Goal: Information Seeking & Learning: Learn about a topic

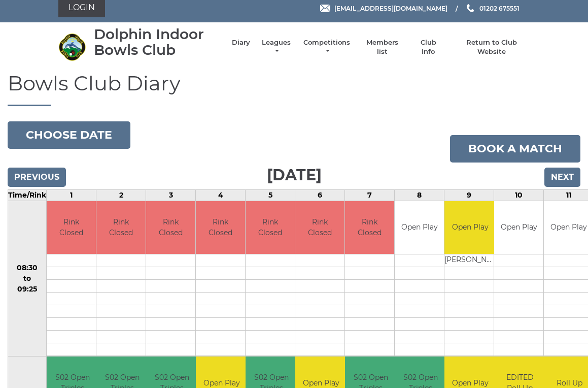
scroll to position [6, 0]
click at [273, 49] on link "Leagues" at bounding box center [276, 47] width 32 height 18
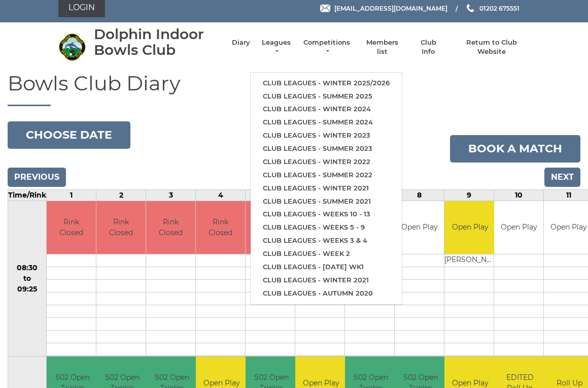
click at [367, 90] on li "Club leagues - Summer 2025" at bounding box center [326, 96] width 151 height 13
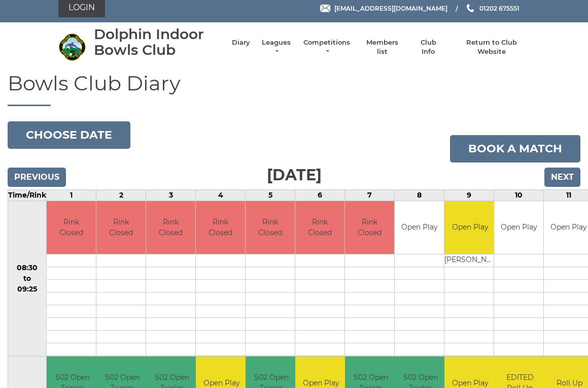
click at [280, 45] on link "Leagues" at bounding box center [276, 47] width 32 height 18
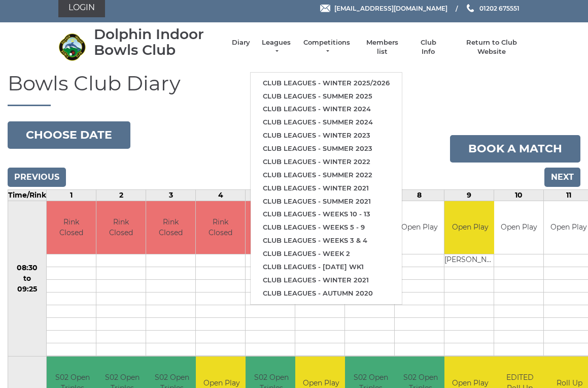
click at [355, 90] on link "Club leagues - Summer 2025" at bounding box center [326, 96] width 151 height 13
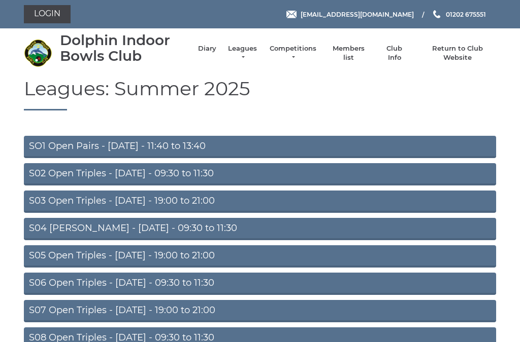
click at [239, 171] on link "S02 Open Triples - Tuesday - 09:30 to 11:30" at bounding box center [260, 174] width 472 height 22
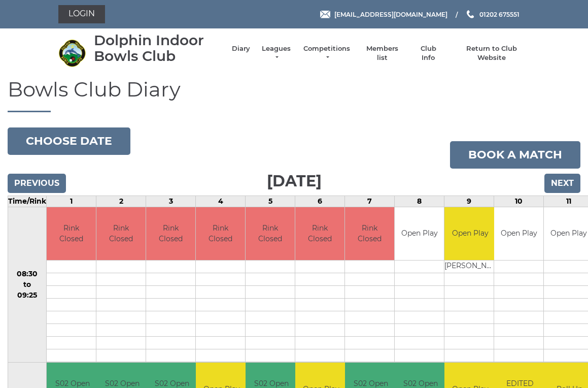
scroll to position [6, 0]
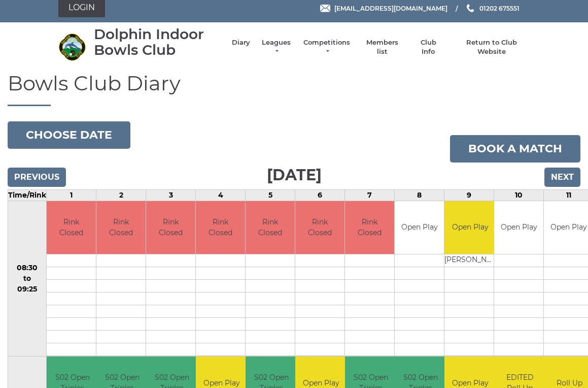
click at [279, 42] on li "Leagues Club leagues - Winter 2025/2026 Club leagues - Summer 2025 Club leagues…" at bounding box center [271, 47] width 42 height 28
click at [273, 43] on li "Leagues Club leagues - Winter 2025/2026 Club leagues - Summer 2025 Club leagues…" at bounding box center [271, 47] width 42 height 28
click at [278, 43] on li "Leagues Club leagues - Winter 2025/2026 Club leagues - Summer 2025 Club leagues…" at bounding box center [271, 47] width 42 height 28
click at [280, 38] on li "Leagues Club leagues - Winter 2025/2026 Club leagues - Summer 2025 Club leagues…" at bounding box center [271, 47] width 42 height 28
click at [281, 45] on link "Leagues" at bounding box center [276, 47] width 32 height 18
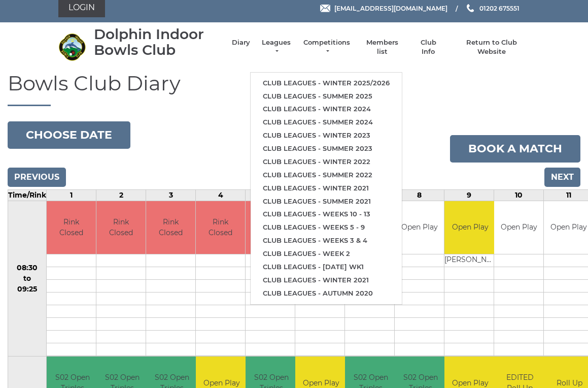
click at [383, 72] on ul "Club leagues - Winter 2025/2026 Club leagues - Summer 2025 Club leagues - Winte…" at bounding box center [326, 188] width 152 height 232
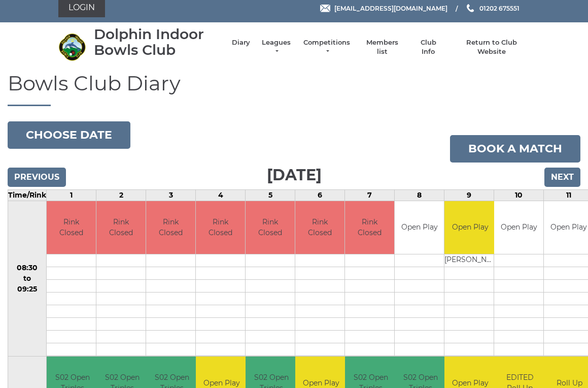
click at [275, 39] on li "Leagues Club leagues - Winter 2025/2026 Club leagues - Summer 2025 Club leagues…" at bounding box center [271, 47] width 42 height 28
click at [282, 45] on link "Leagues" at bounding box center [276, 47] width 32 height 18
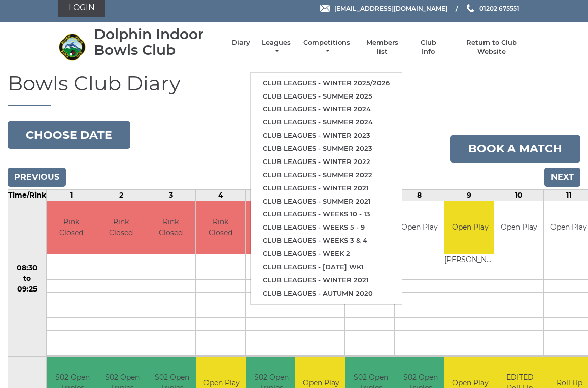
click at [352, 77] on li "Club leagues - Winter 2025/2026" at bounding box center [326, 83] width 151 height 13
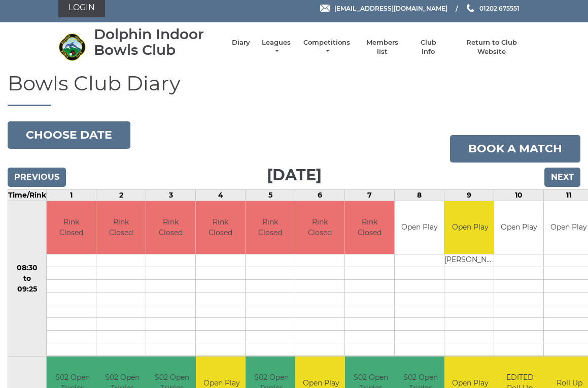
click at [284, 49] on link "Leagues" at bounding box center [276, 47] width 32 height 18
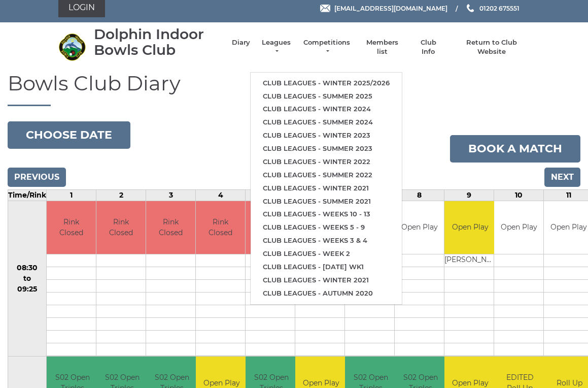
click at [383, 77] on link "Club leagues - Winter 2025/2026" at bounding box center [326, 83] width 151 height 13
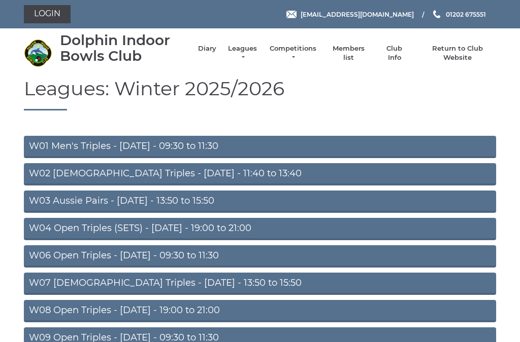
click at [213, 141] on link "W01 Men's Triples - Monday - 09:30 to 11:30" at bounding box center [260, 147] width 472 height 22
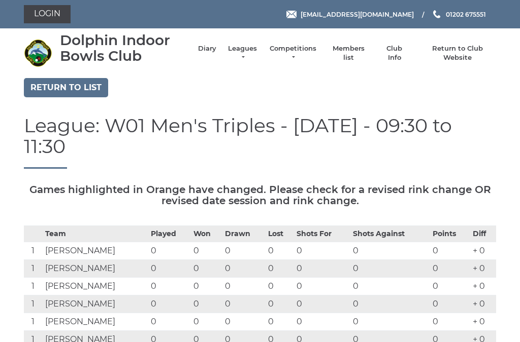
click at [85, 81] on link "Return to list" at bounding box center [66, 87] width 84 height 19
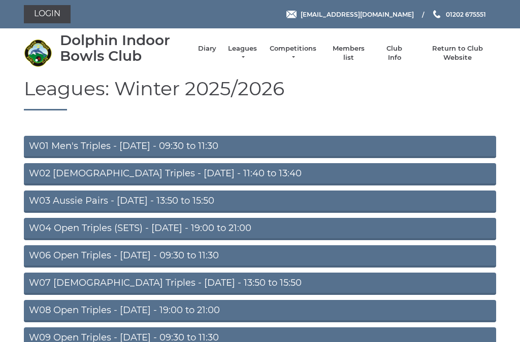
click at [208, 252] on link "W06 Open Triples - [DATE] - 09:30 to 11:30" at bounding box center [260, 257] width 472 height 22
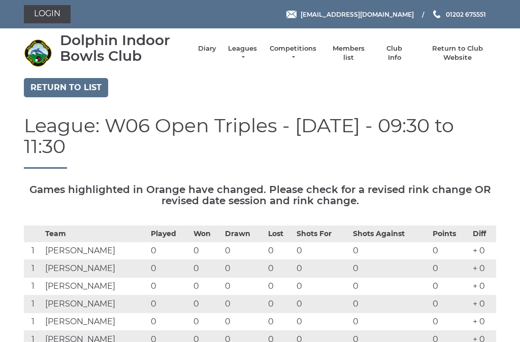
click at [83, 84] on link "Return to list" at bounding box center [66, 87] width 84 height 19
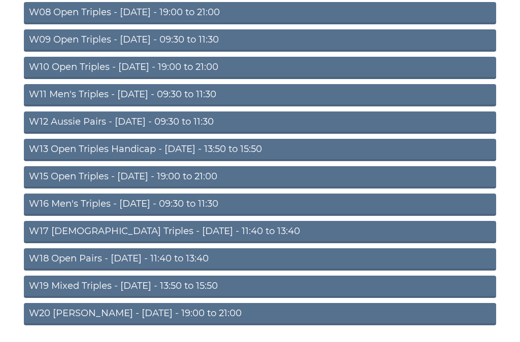
scroll to position [298, 0]
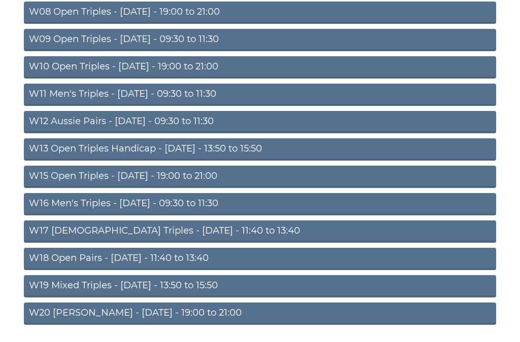
click at [202, 204] on link "W16 Men's Triples - [DATE] - 09:30 to 11:30" at bounding box center [260, 205] width 472 height 22
